Goal: Communication & Community: Share content

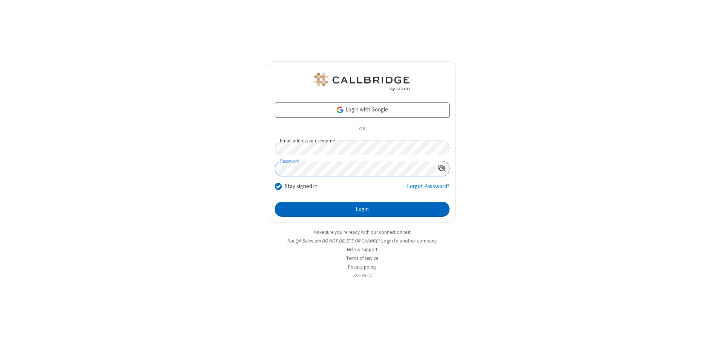
click at [362, 209] on button "Login" at bounding box center [362, 208] width 175 height 15
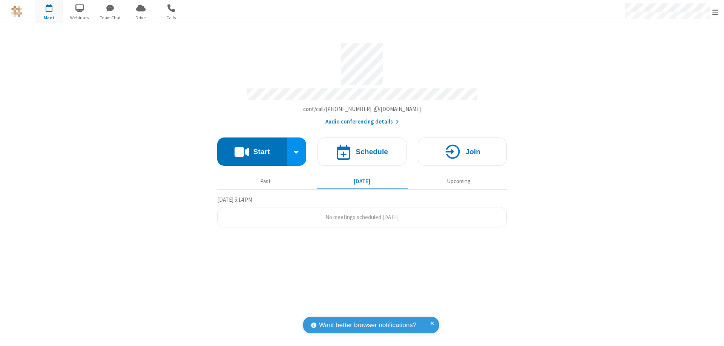
click at [252, 148] on button "Start" at bounding box center [252, 151] width 70 height 28
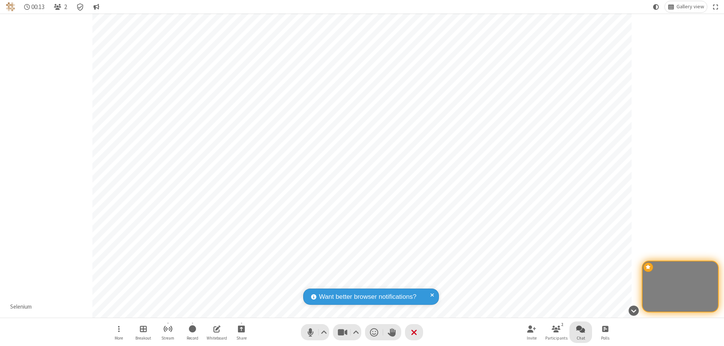
click at [581, 328] on span "Open chat" at bounding box center [580, 328] width 9 height 9
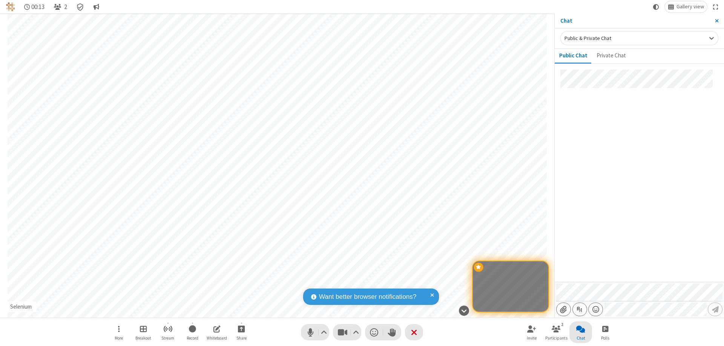
type input "C:\fakepath\doc_test.docx"
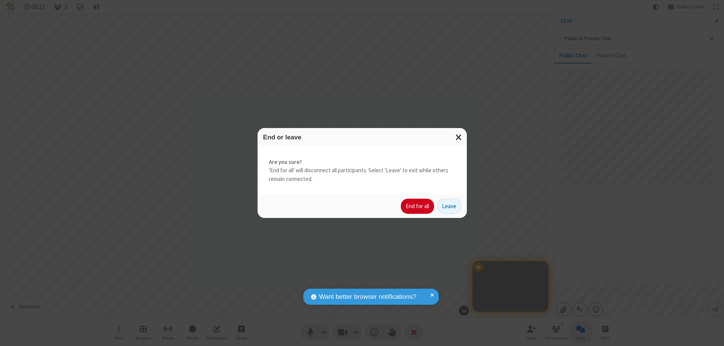
click at [418, 206] on button "End for all" at bounding box center [417, 205] width 33 height 15
